Goal: Task Accomplishment & Management: Complete application form

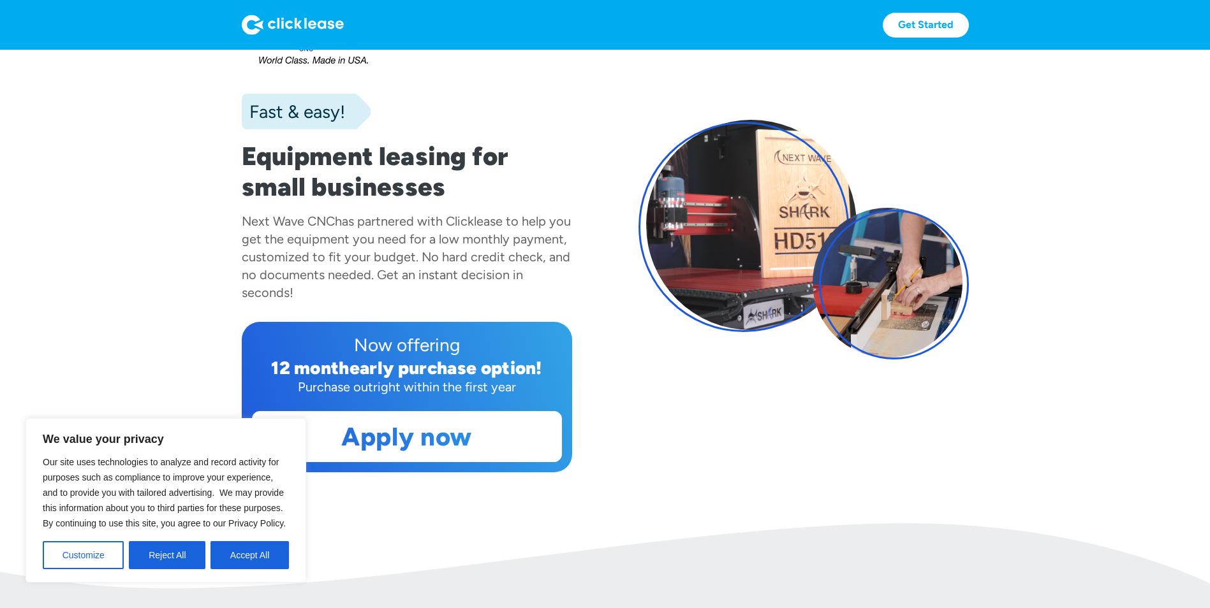
scroll to position [64, 0]
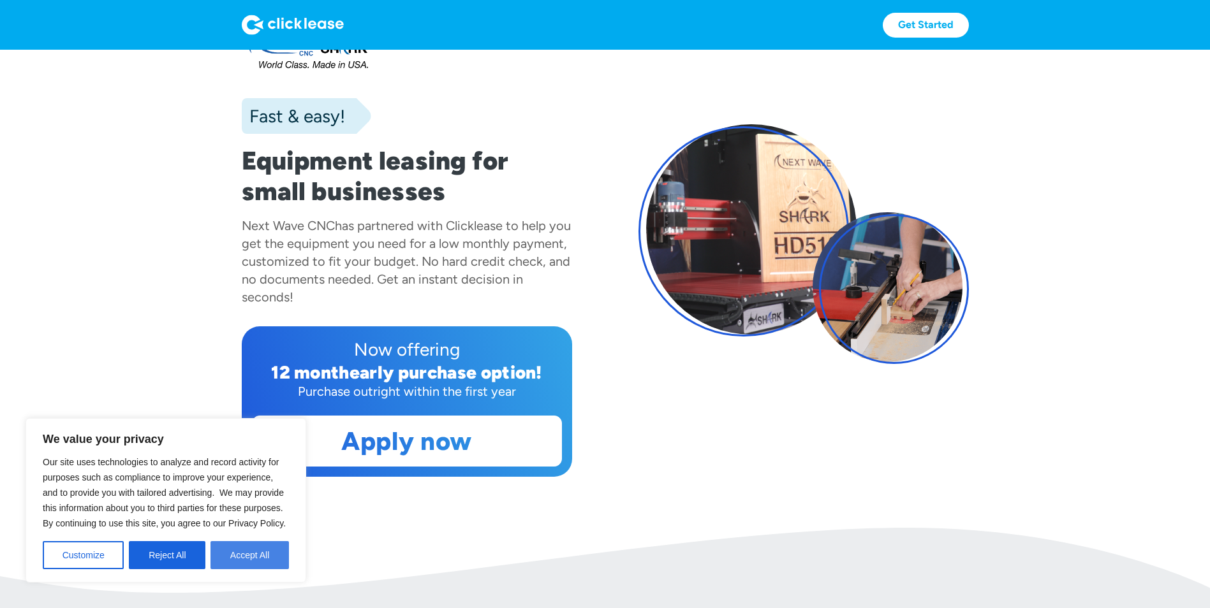
click at [236, 554] on button "Accept All" at bounding box center [249, 556] width 78 height 28
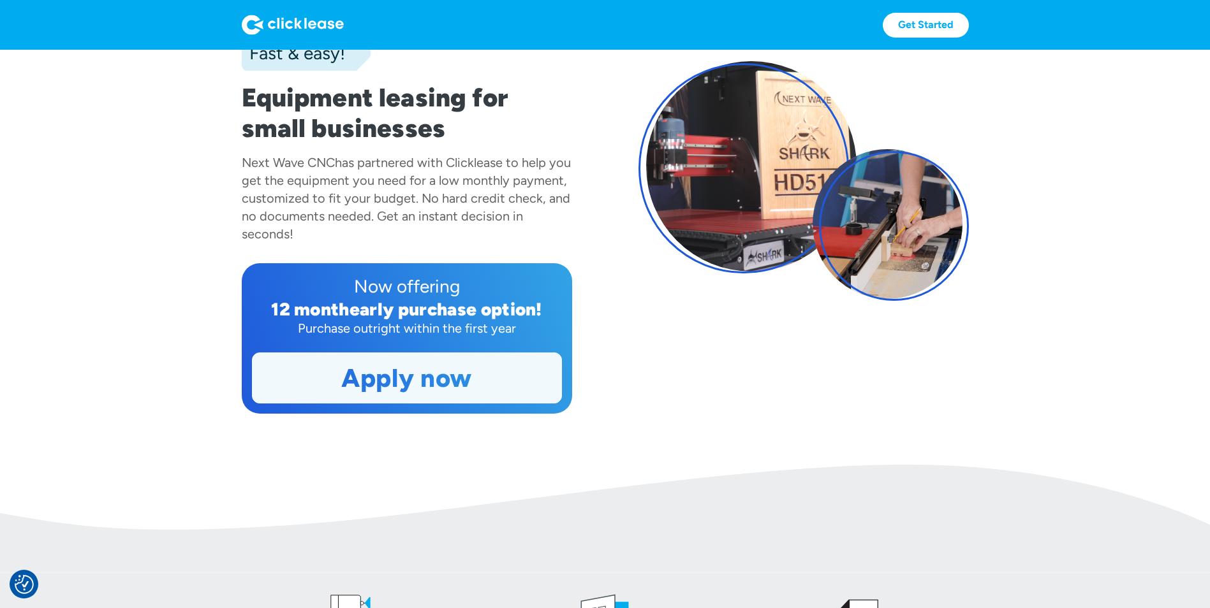
scroll to position [128, 0]
click at [392, 380] on link "Apply now" at bounding box center [407, 378] width 309 height 50
